Goal: Transaction & Acquisition: Purchase product/service

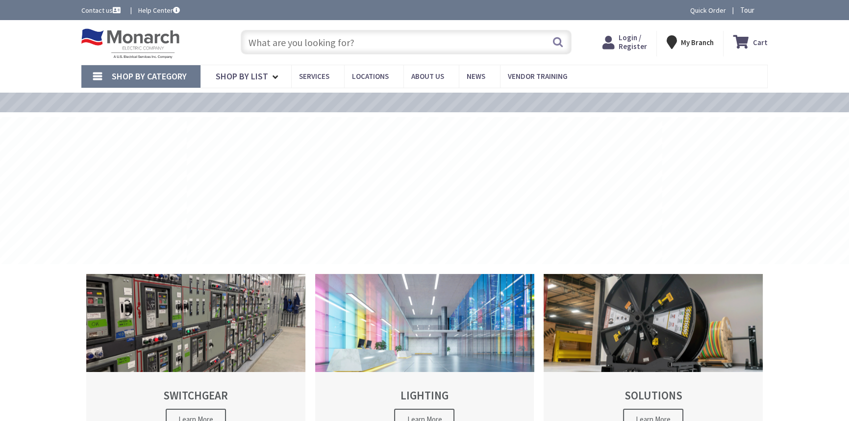
click at [638, 42] on span "Login / Register" at bounding box center [632, 42] width 28 height 18
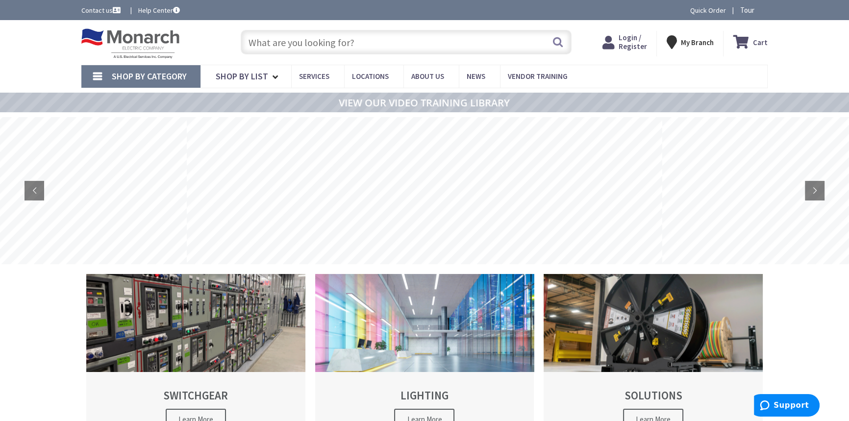
type input "[STREET_ADDRESS]"
click at [621, 44] on span "Hi, Saaeedur" at bounding box center [620, 48] width 37 height 8
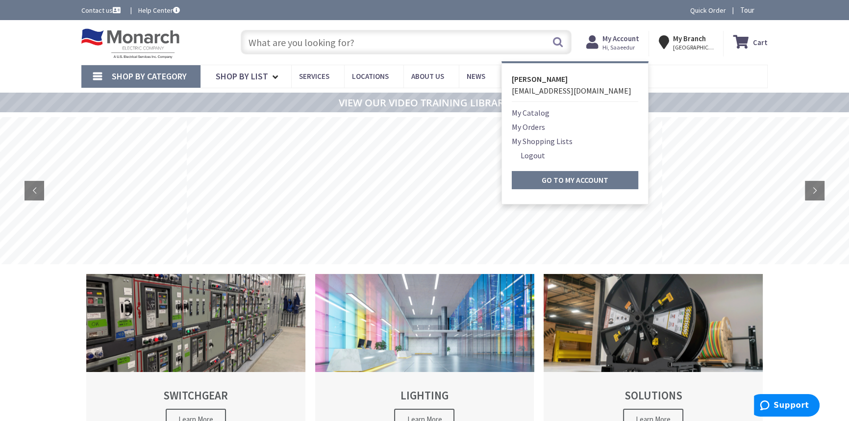
click at [385, 38] on input "text" at bounding box center [406, 42] width 331 height 25
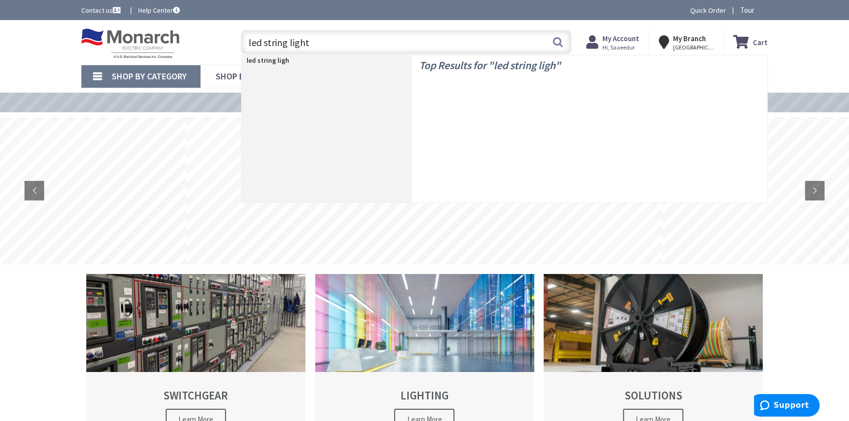
type input "led string lights"
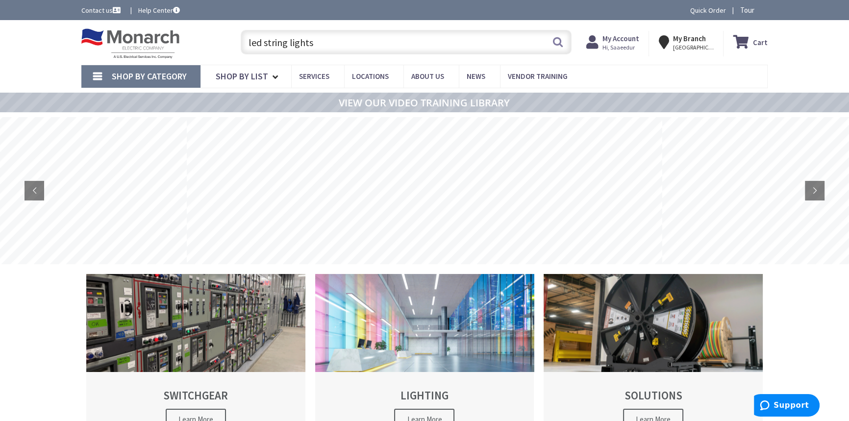
click at [336, 43] on input "led string lights" at bounding box center [406, 42] width 331 height 25
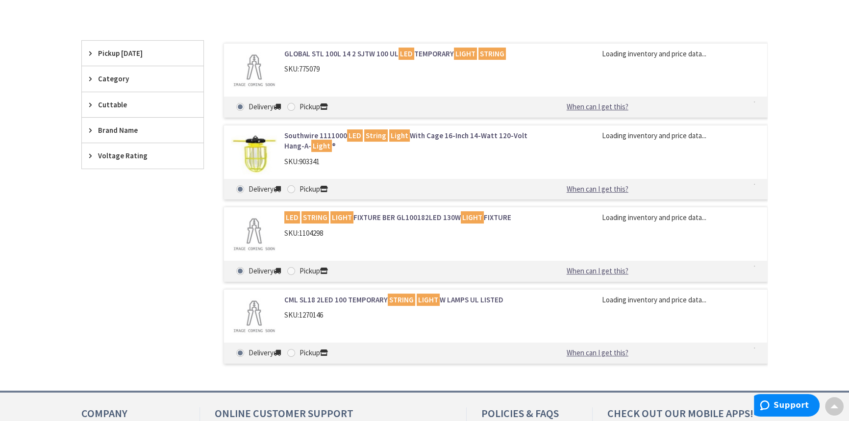
scroll to position [267, 0]
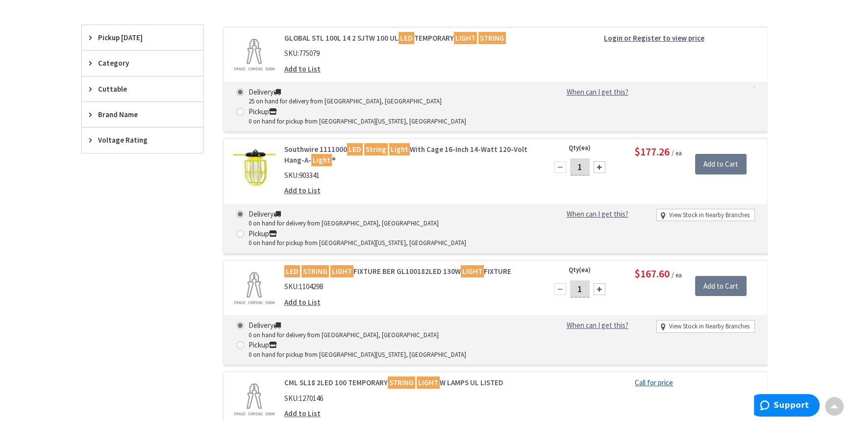
click at [461, 265] on mark "LIGHT" at bounding box center [472, 271] width 23 height 12
click at [423, 266] on link "LED STRING LIGHT FIXTURE BER GL100182LED 130W LIGHT FIXTURE" at bounding box center [408, 271] width 249 height 10
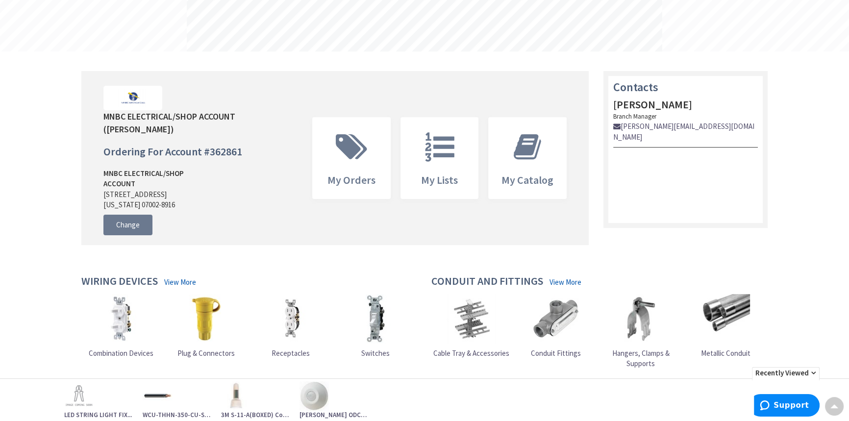
scroll to position [222, 0]
